Goal: Transaction & Acquisition: Purchase product/service

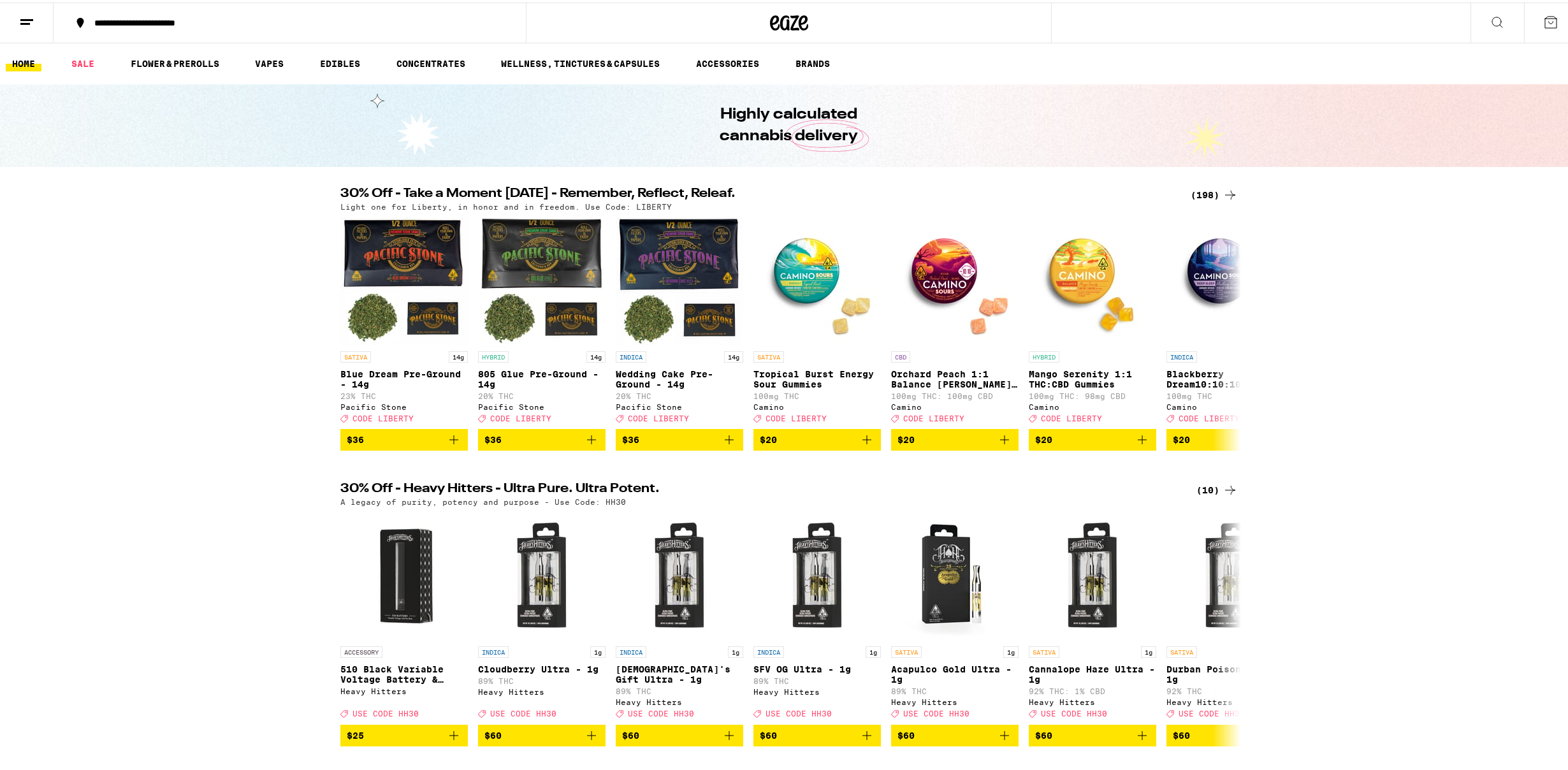
click at [1208, 191] on div "(198)" at bounding box center [1214, 192] width 47 height 15
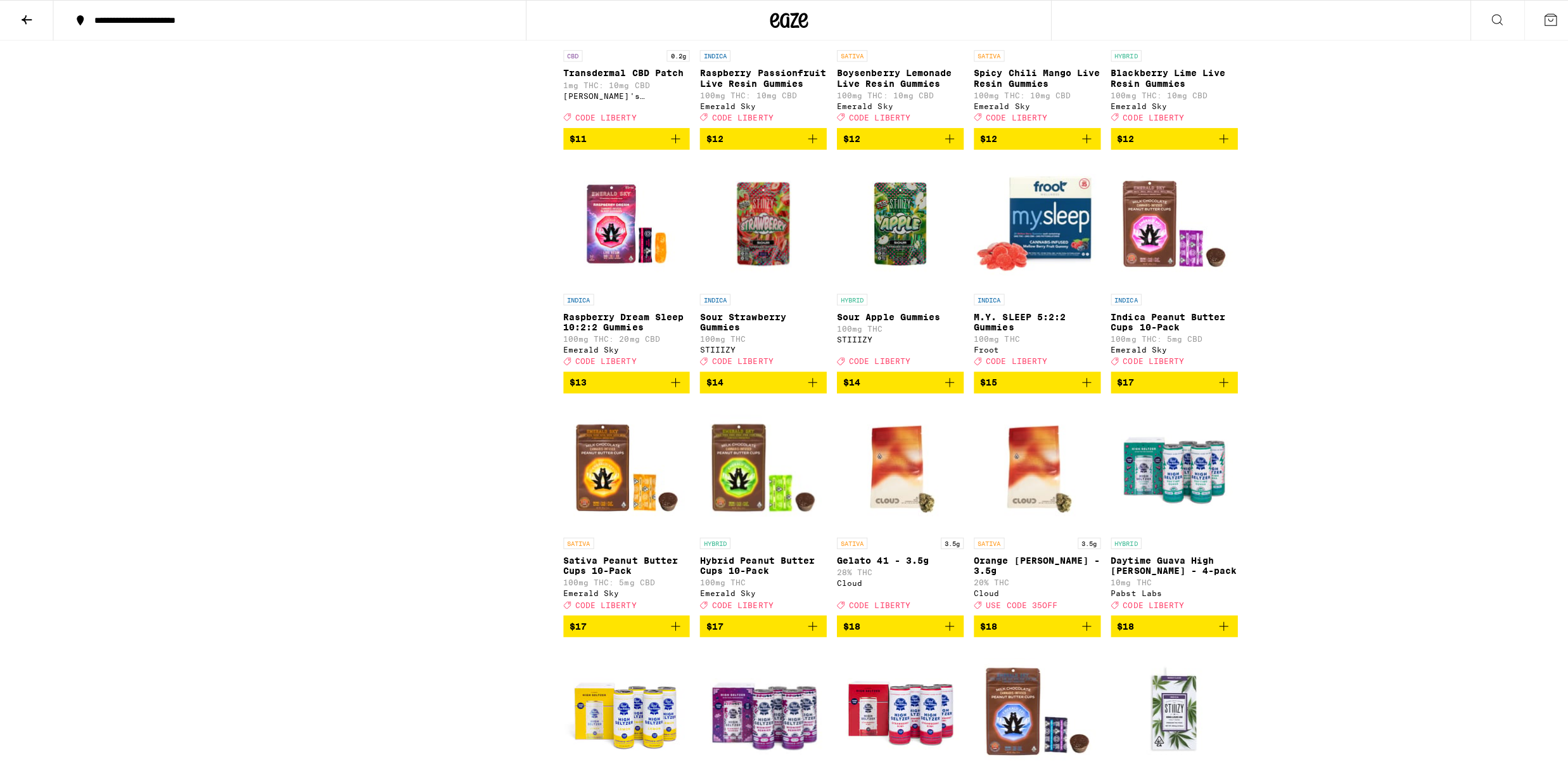
scroll to position [2678, 0]
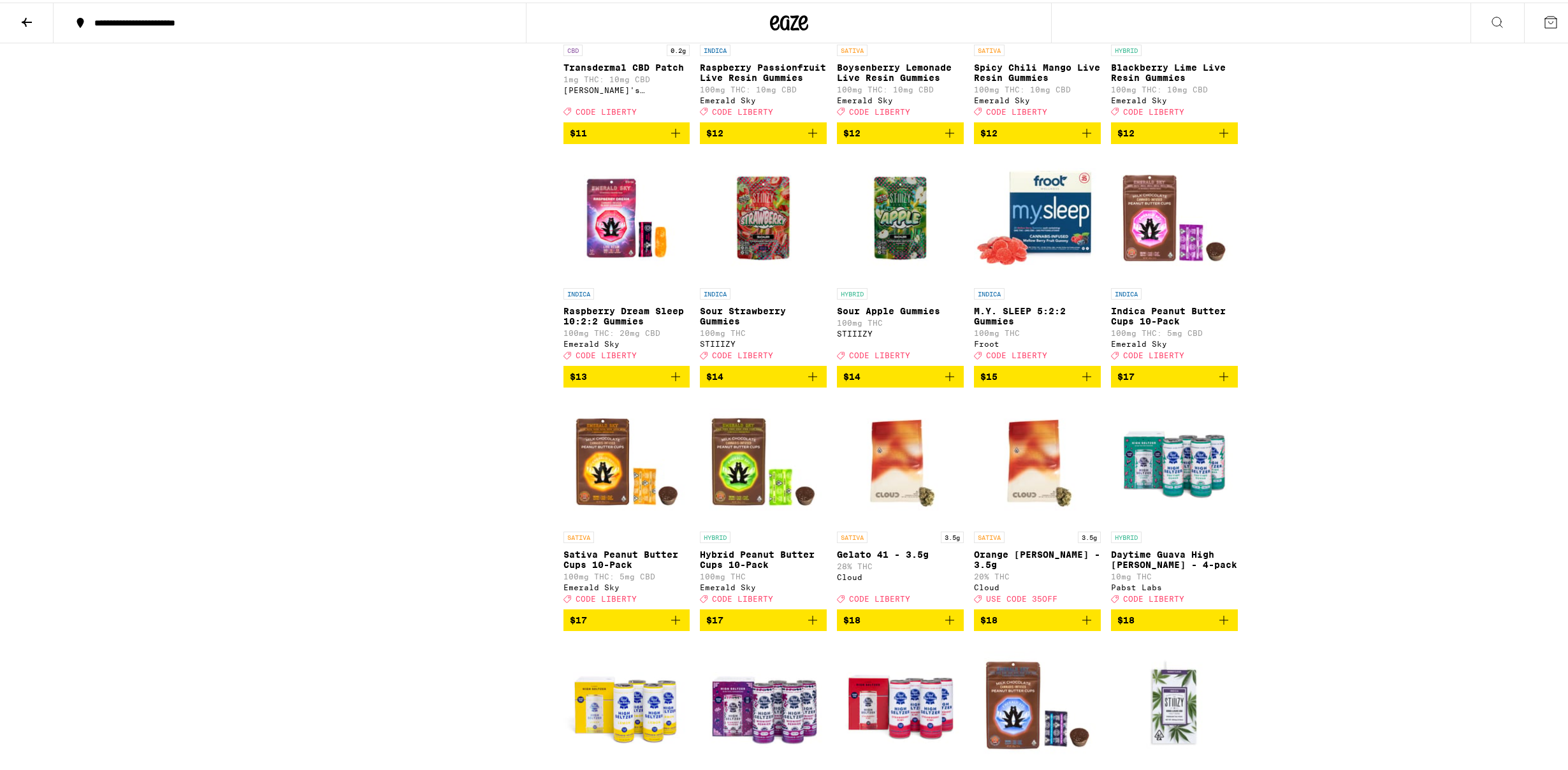
click at [1047, 324] on p "M.Y. SLEEP 5:2:2 Gummies" at bounding box center [1038, 313] width 127 height 20
